Goal: Find specific fact: Find contact information

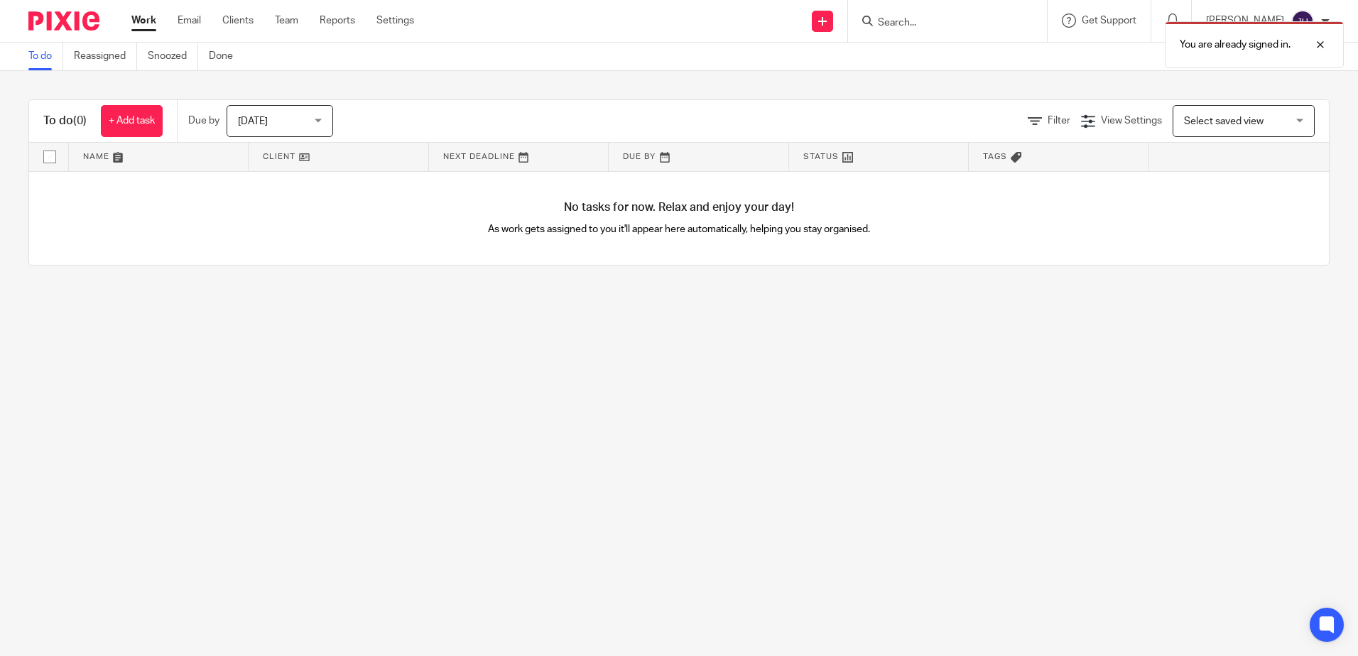
click at [938, 18] on div "You are already signed in." at bounding box center [1011, 41] width 665 height 54
click at [936, 22] on div "You are already signed in." at bounding box center [1011, 41] width 665 height 54
click at [1323, 44] on div at bounding box center [1310, 44] width 38 height 17
click at [975, 23] on input "Search" at bounding box center [941, 23] width 128 height 13
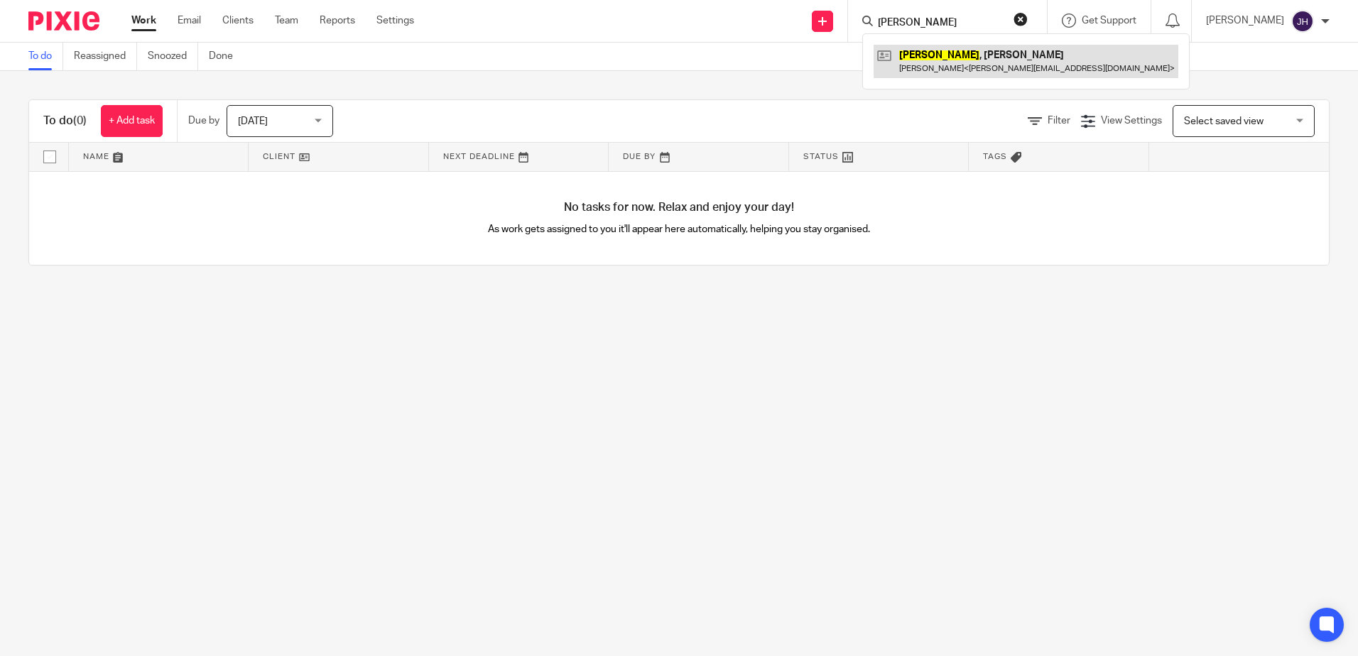
type input "craven"
click at [991, 53] on link at bounding box center [1026, 61] width 305 height 33
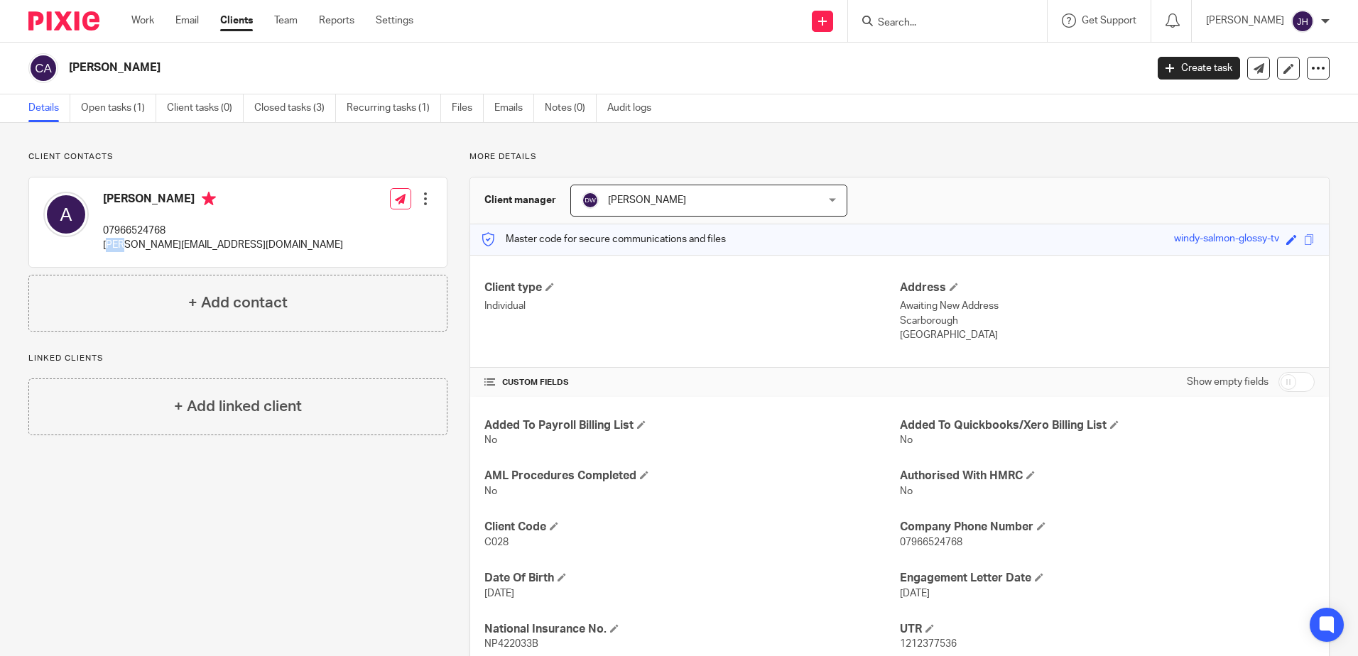
drag, startPoint x: 108, startPoint y: 244, endPoint x: 130, endPoint y: 246, distance: 22.1
click at [130, 246] on p "[PERSON_NAME][EMAIL_ADDRESS][DOMAIN_NAME]" at bounding box center [223, 245] width 240 height 14
drag, startPoint x: 130, startPoint y: 246, endPoint x: 128, endPoint y: 259, distance: 13.7
click at [129, 259] on div "Amanda 07966524768 amanda@notjustcoaching.com" at bounding box center [193, 222] width 300 height 75
drag, startPoint x: 102, startPoint y: 245, endPoint x: 261, endPoint y: 249, distance: 159.2
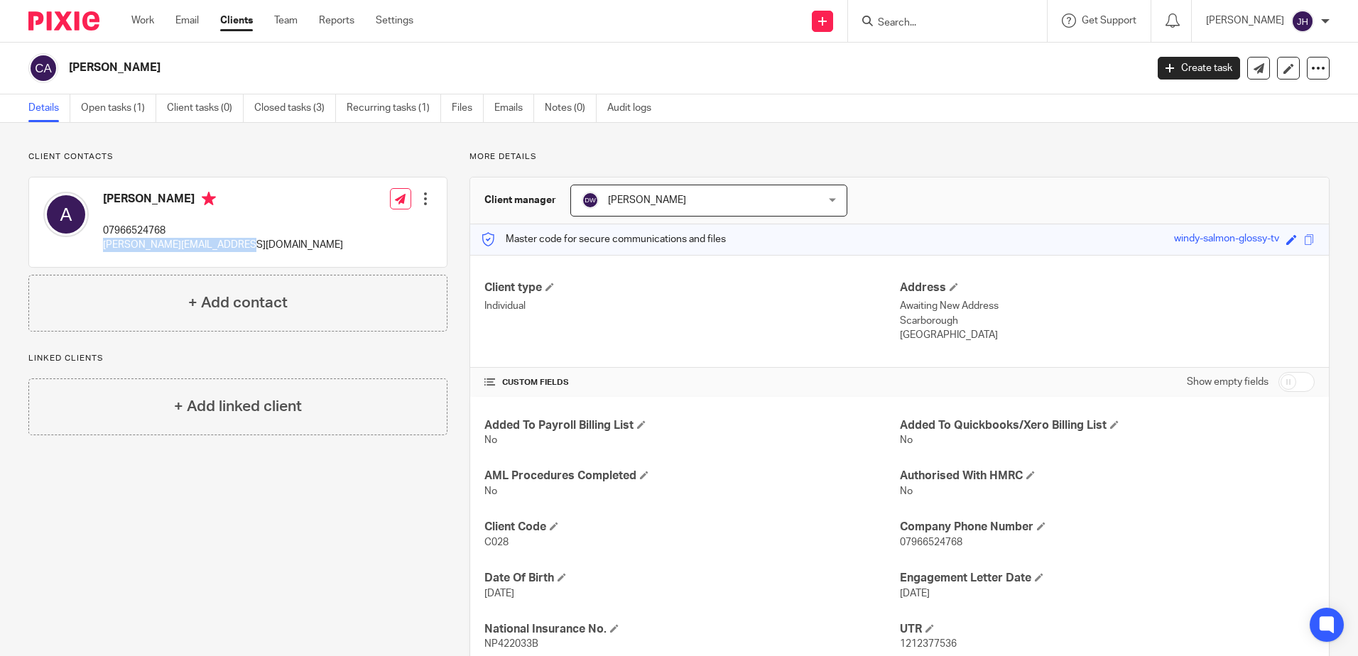
click at [261, 249] on div "Amanda 07966524768 amanda@notjustcoaching.com Edit contact Create client from c…" at bounding box center [238, 223] width 418 height 90
drag, startPoint x: 261, startPoint y: 249, endPoint x: 219, endPoint y: 242, distance: 42.5
copy p "amanda@notjustcoaching.com"
